Goal: Use online tool/utility: Utilize a website feature to perform a specific function

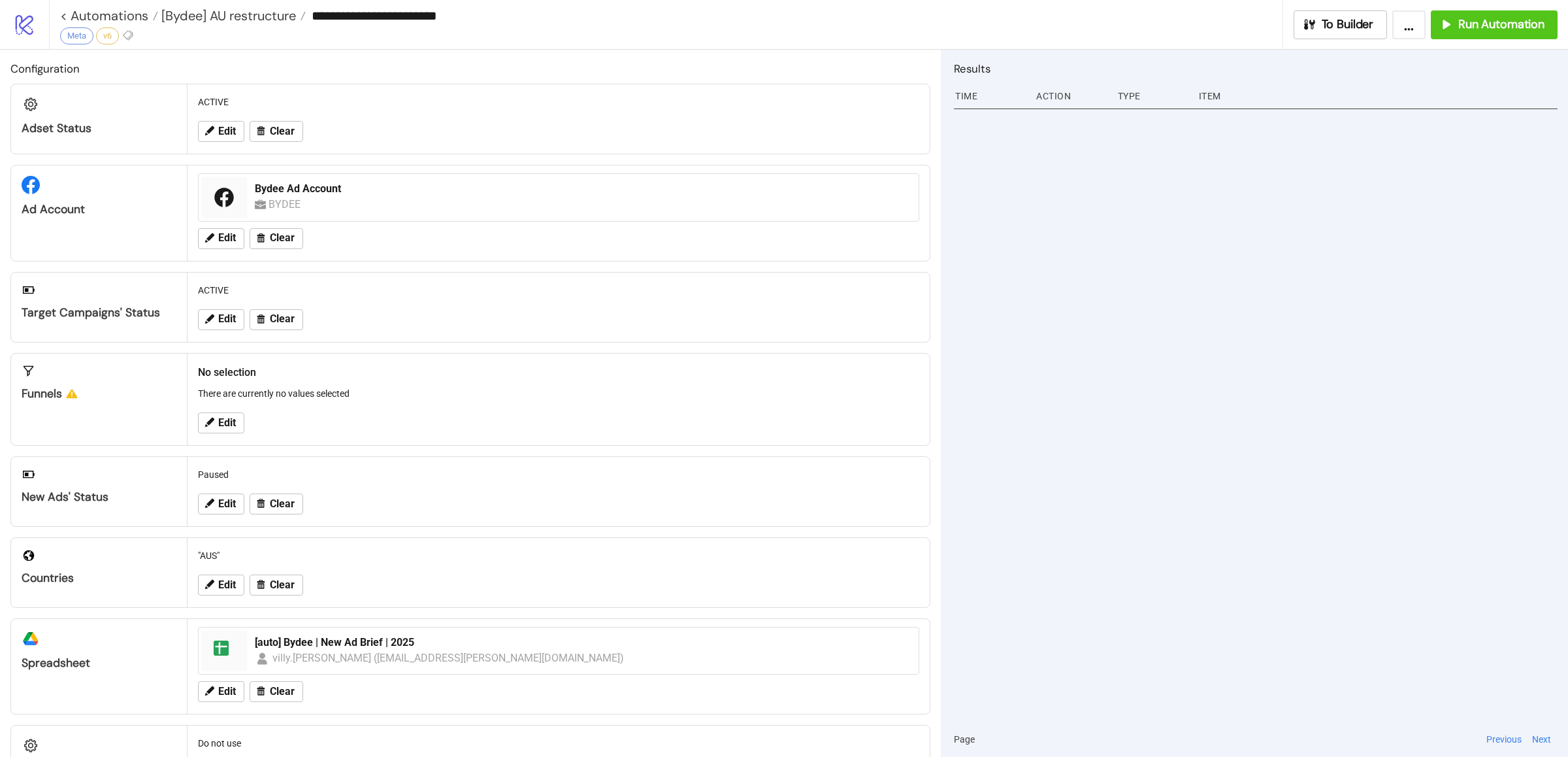
click at [1222, 362] on div at bounding box center [1256, 413] width 604 height 617
click at [1472, 33] on button "Run Automation" at bounding box center [1493, 25] width 127 height 29
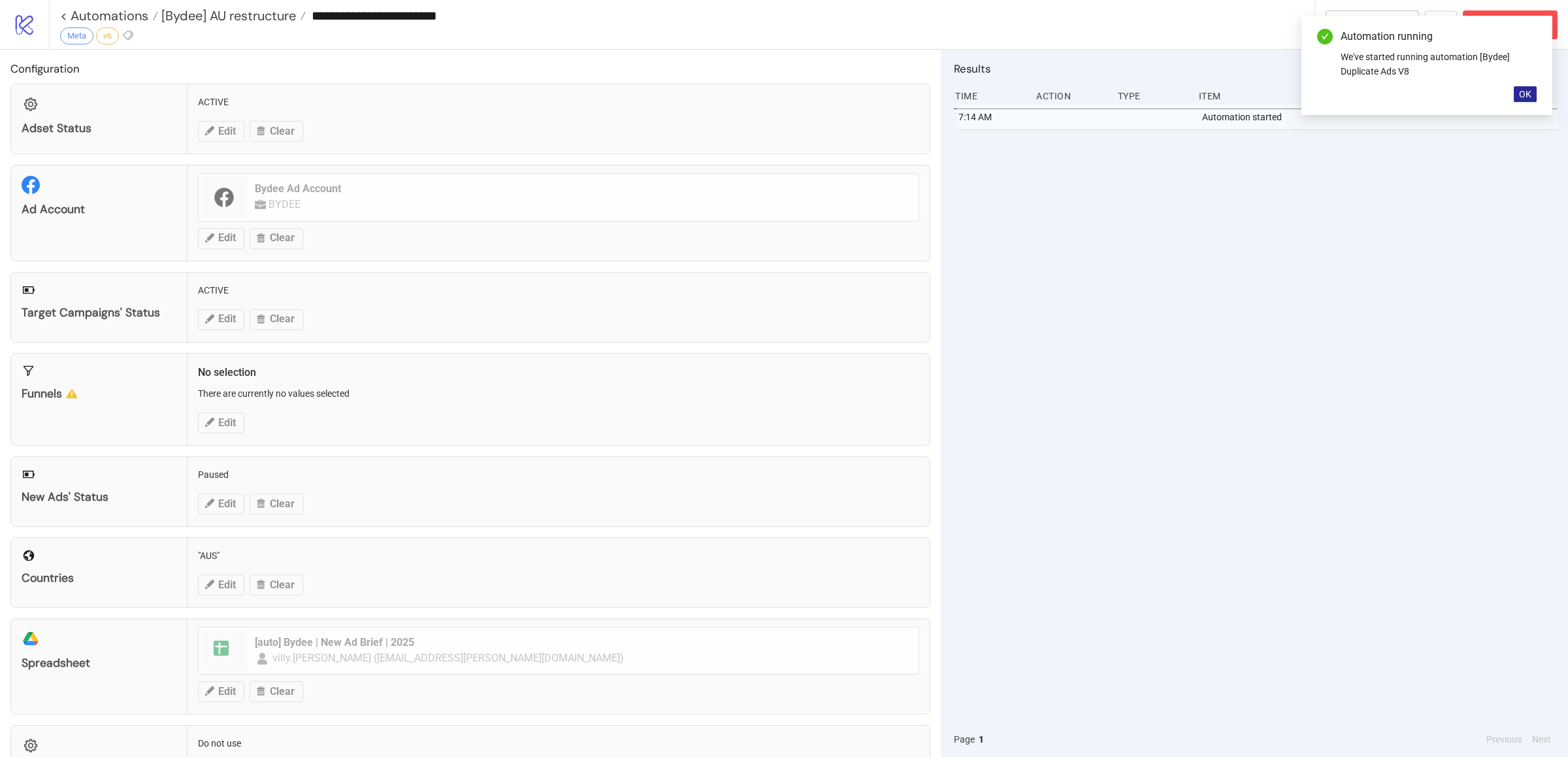
click at [1519, 92] on span "OK" at bounding box center [1525, 94] width 12 height 10
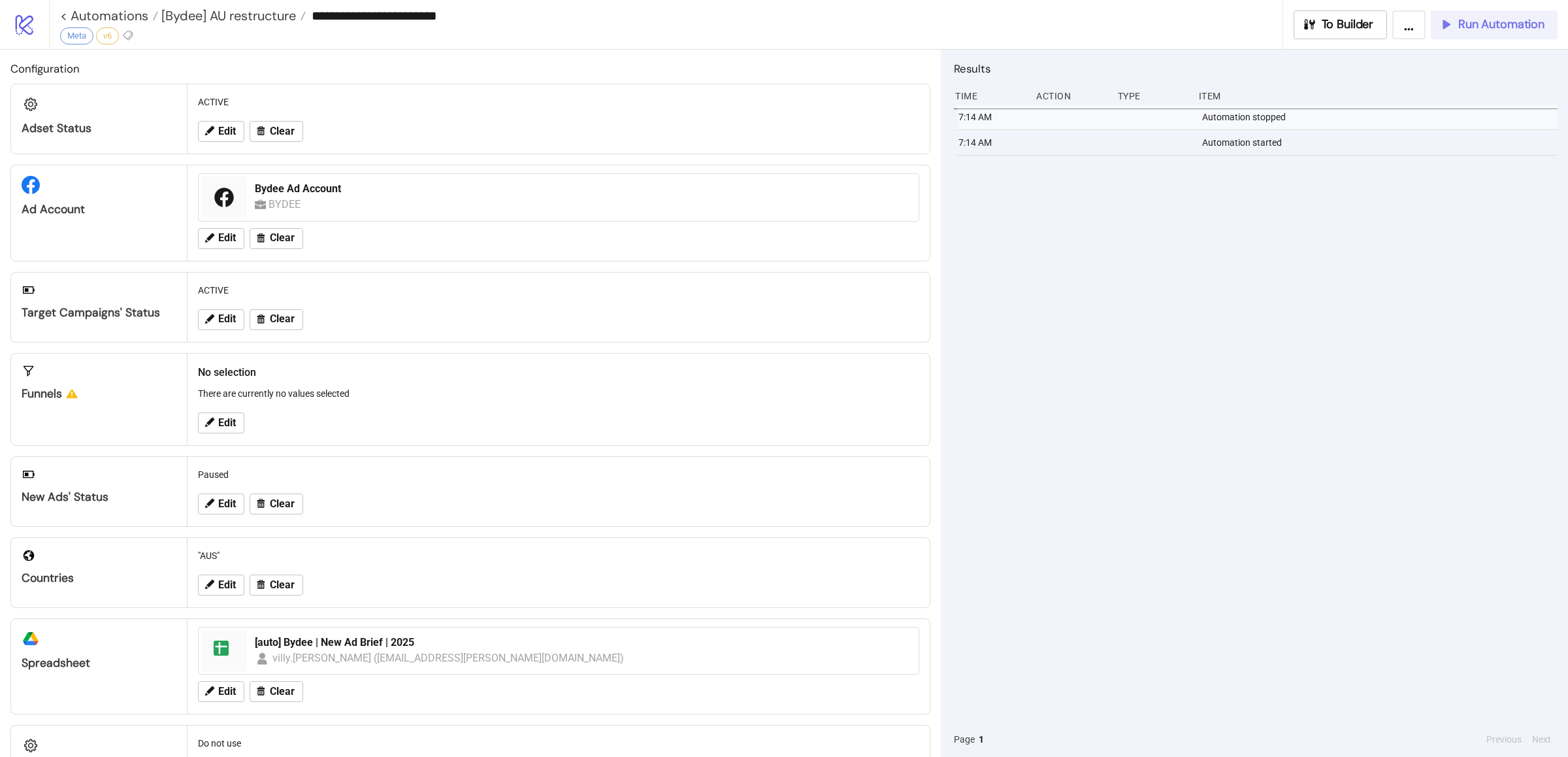
click at [1498, 27] on span "Run Automation" at bounding box center [1501, 25] width 86 height 15
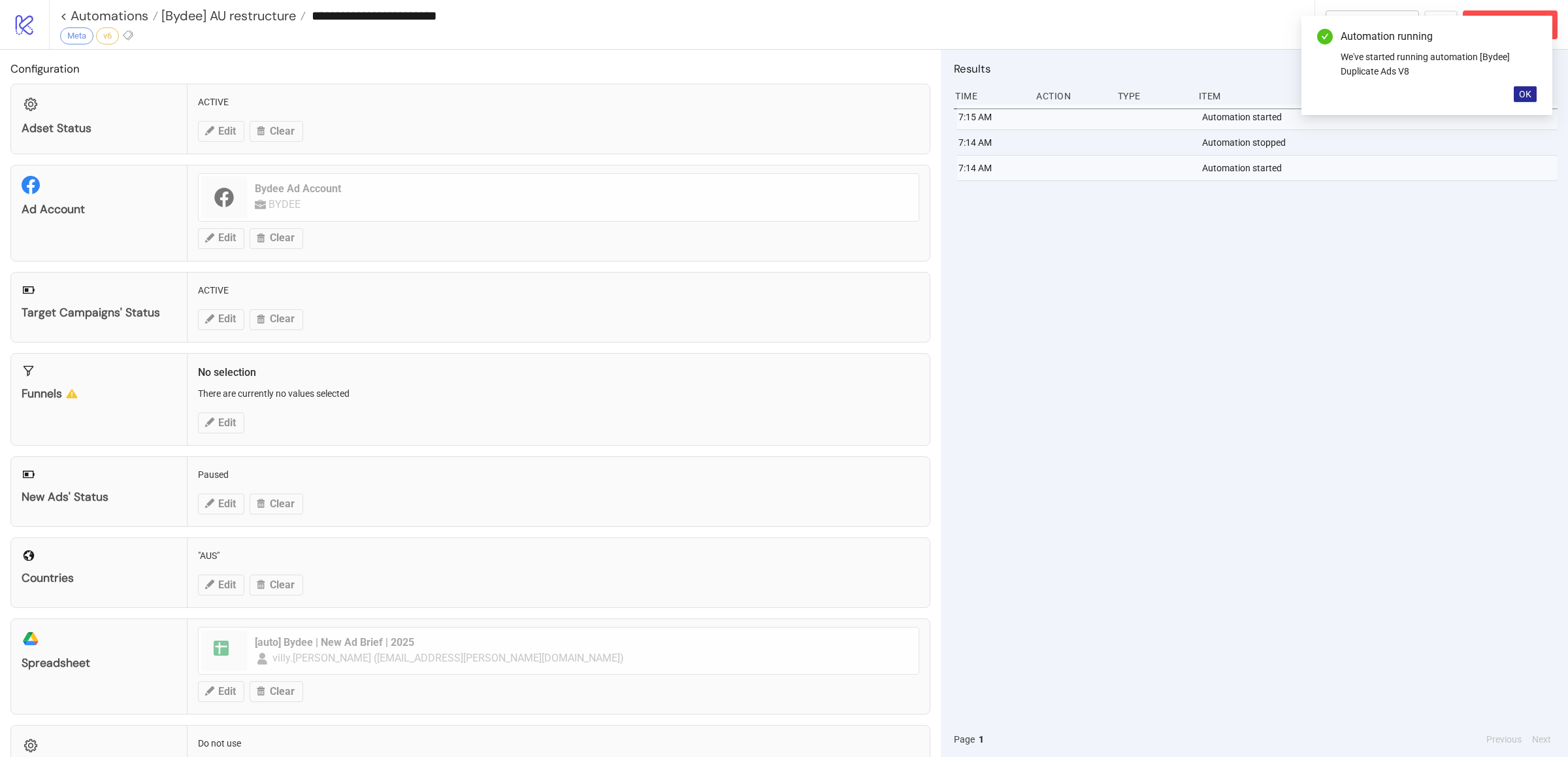
click at [1521, 93] on span "OK" at bounding box center [1525, 94] width 12 height 10
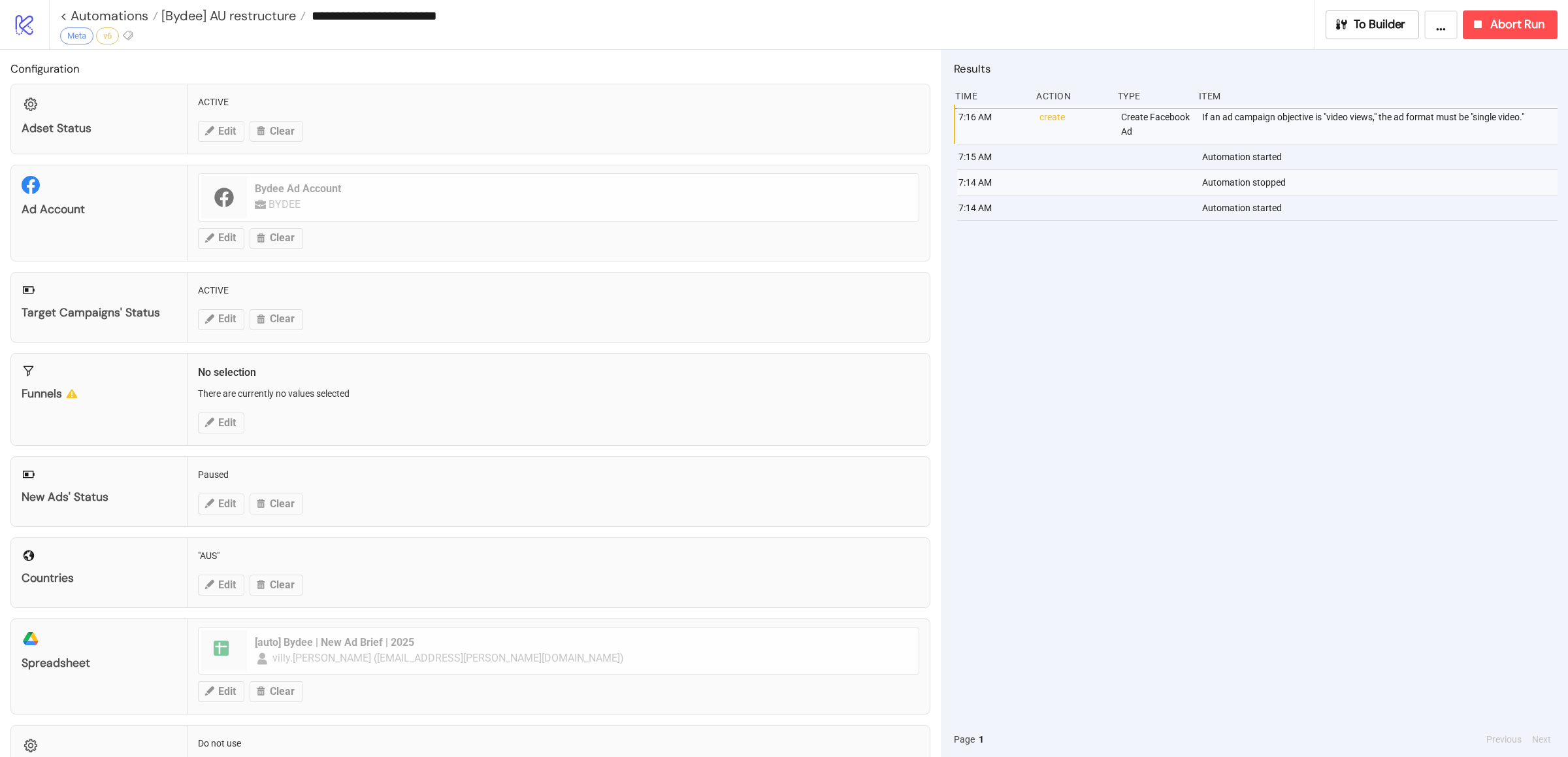
click at [1145, 406] on div "7:16 AM create Create Facebook Ad If an ad campaign objective is "video views,"…" at bounding box center [1256, 413] width 604 height 617
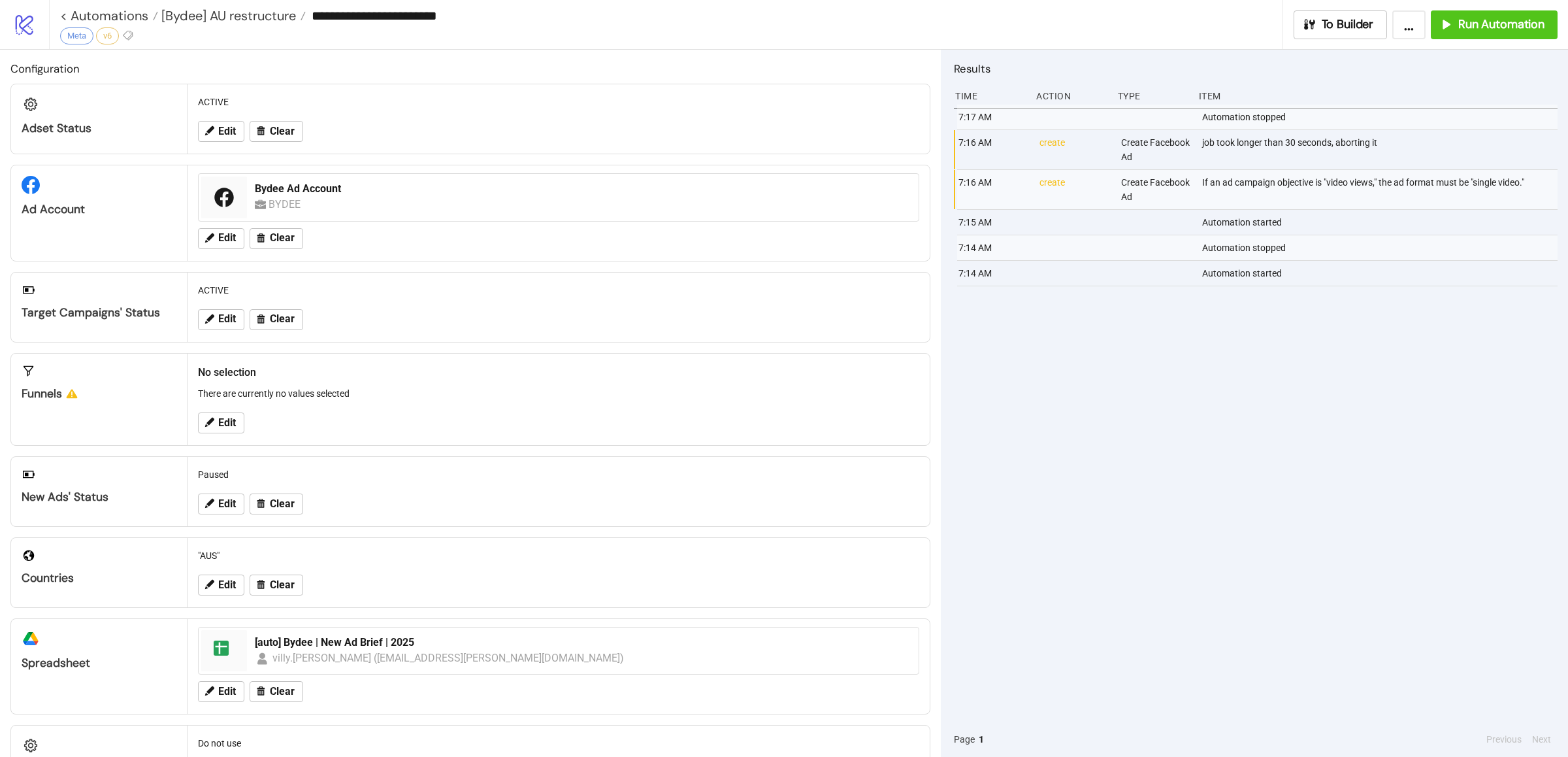
click at [1259, 412] on div "7:17 AM Automation stopped 7:16 AM create Create Facebook Ad job took longer th…" at bounding box center [1256, 413] width 604 height 617
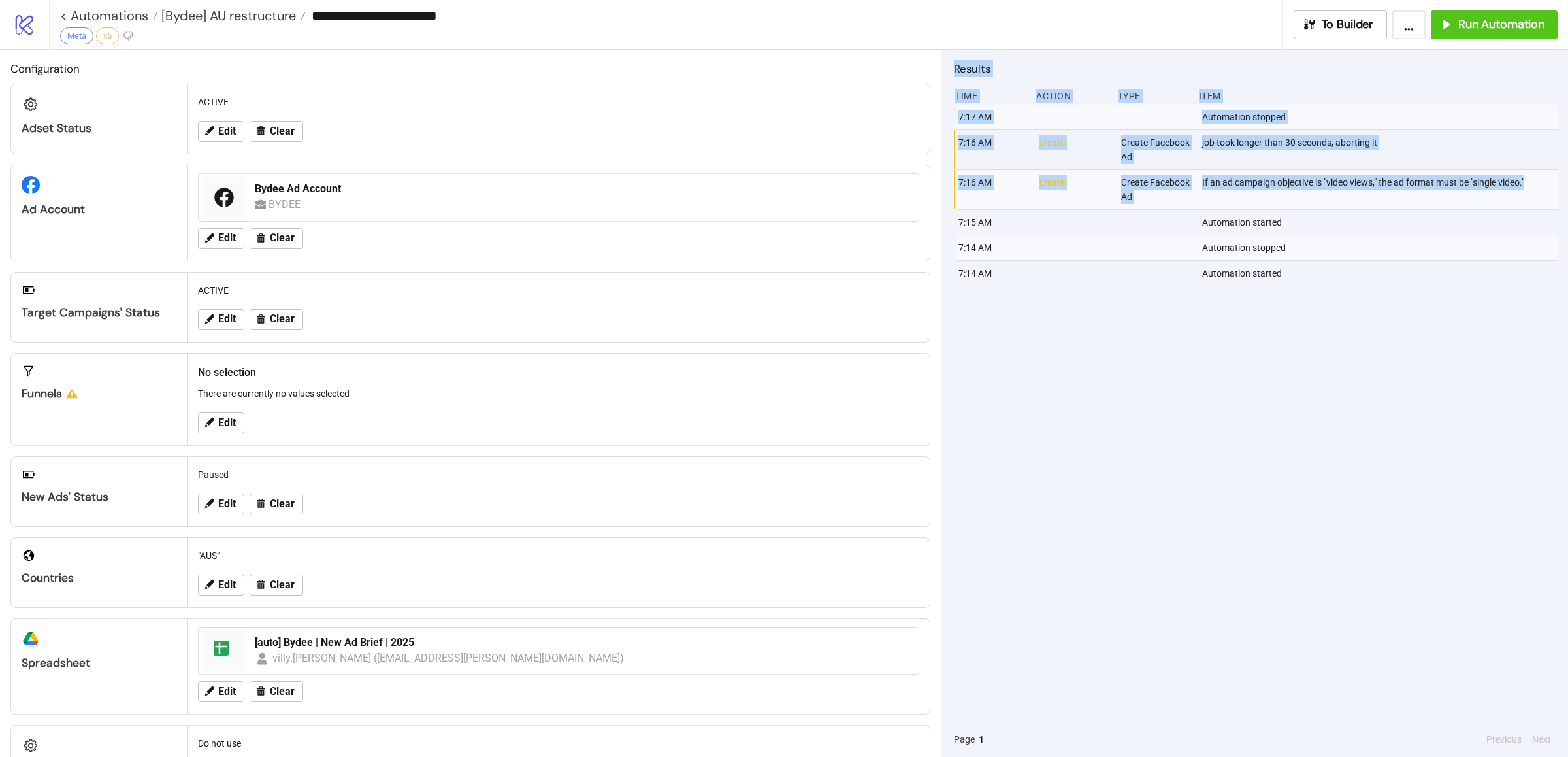
drag, startPoint x: 950, startPoint y: 67, endPoint x: 1405, endPoint y: 203, distance: 474.9
click at [1405, 203] on div "Results Time Action Type Item 7:17 AM Automation stopped 7:16 AM create Create …" at bounding box center [1254, 404] width 627 height 707
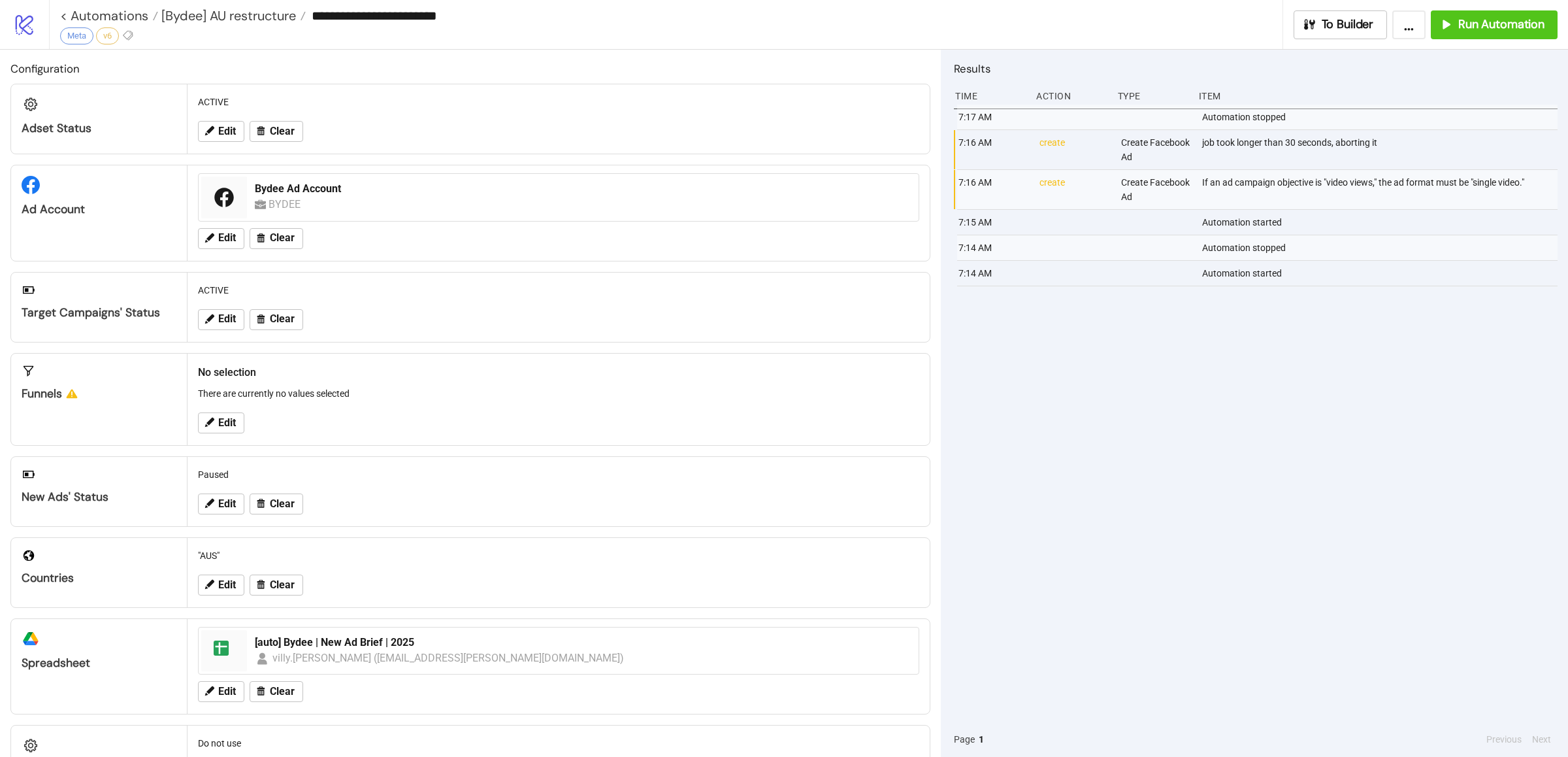
click at [1313, 407] on div "7:17 AM Automation stopped 7:16 AM create Create Facebook Ad job took longer th…" at bounding box center [1256, 413] width 604 height 617
click at [1306, 463] on div "7:17 AM Automation stopped 7:16 AM create Create Facebook Ad job took longer th…" at bounding box center [1256, 413] width 604 height 617
click at [1161, 374] on div "7:17 AM Automation stopped 7:16 AM create Create Facebook Ad job took longer th…" at bounding box center [1256, 413] width 604 height 617
click at [1160, 394] on div "7:17 AM Automation stopped 7:16 AM create Create Facebook Ad job took longer th…" at bounding box center [1256, 413] width 604 height 617
click at [1458, 21] on span "Run Automation" at bounding box center [1501, 25] width 86 height 15
